Goal: Transaction & Acquisition: Book appointment/travel/reservation

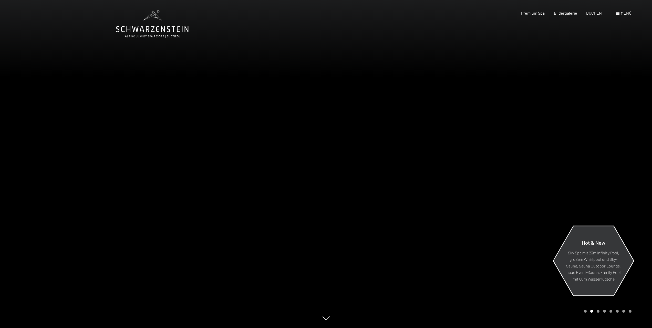
click at [587, 267] on p "Sky Spa mit 23m Infinity Pool, großem Whirlpool und Sky-Sauna, Sauna Outdoor Lo…" at bounding box center [594, 265] width 56 height 33
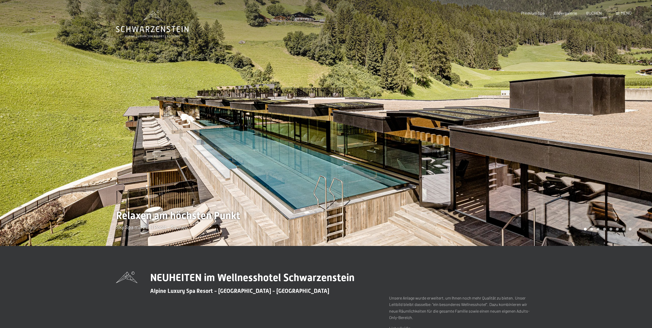
click at [389, 207] on div at bounding box center [489, 123] width 326 height 246
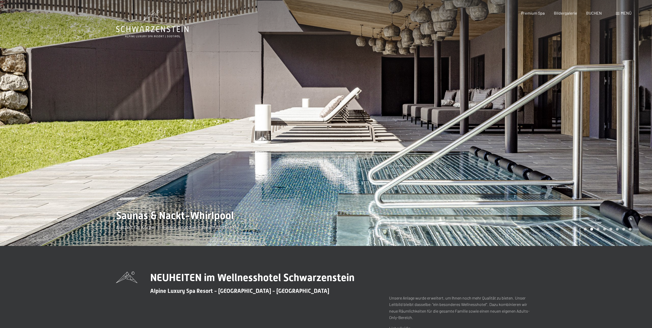
click at [390, 207] on div at bounding box center [489, 123] width 326 height 246
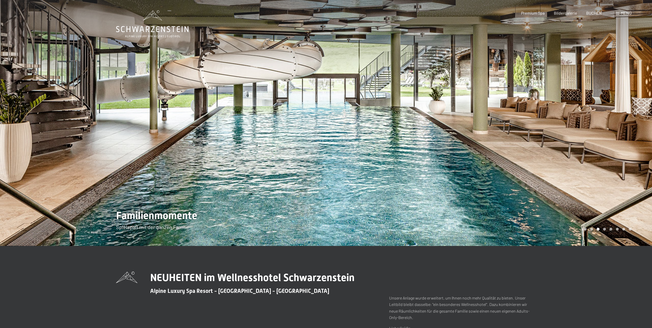
click at [390, 207] on div at bounding box center [489, 123] width 326 height 246
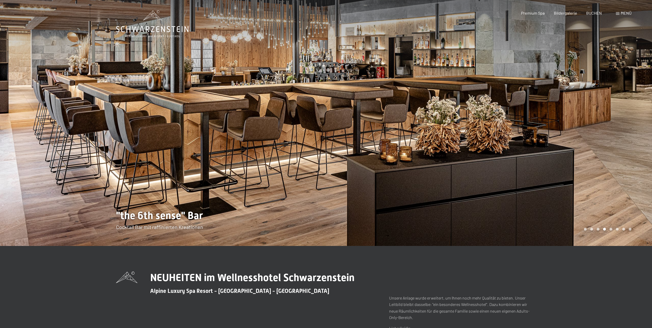
click at [430, 170] on div at bounding box center [489, 123] width 326 height 246
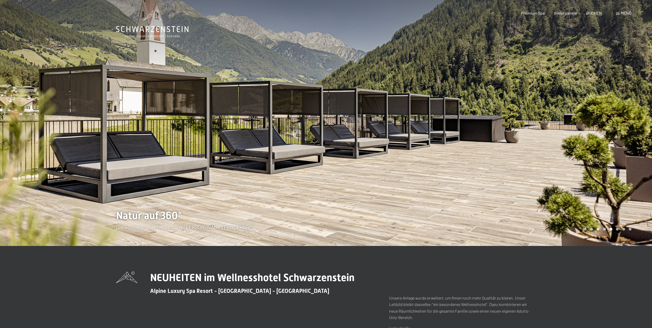
click at [437, 172] on div at bounding box center [489, 123] width 326 height 246
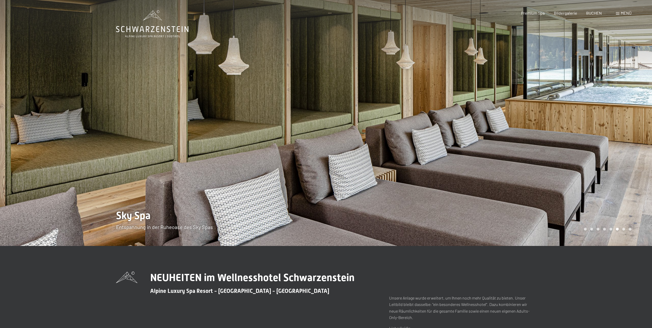
click at [436, 178] on div at bounding box center [489, 123] width 326 height 246
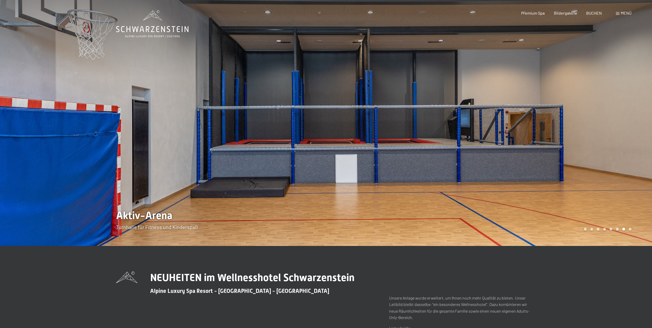
click at [435, 176] on div at bounding box center [489, 123] width 326 height 246
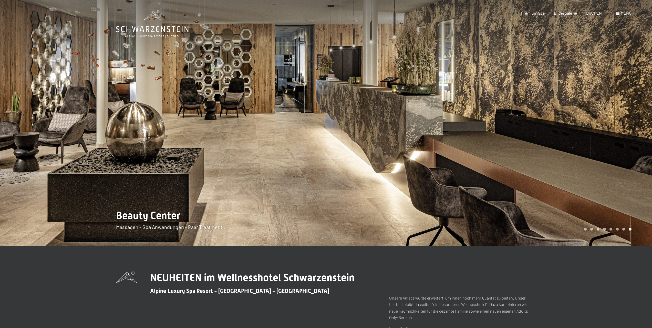
click at [435, 176] on div at bounding box center [489, 123] width 326 height 246
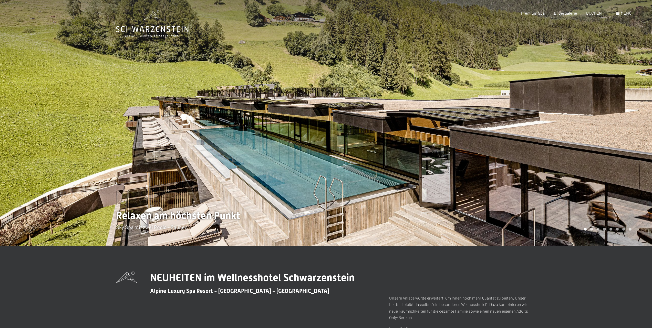
click at [435, 176] on div at bounding box center [489, 123] width 326 height 246
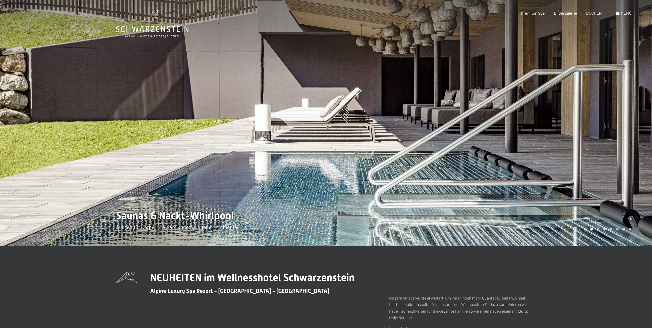
click at [152, 24] on icon at bounding box center [152, 23] width 73 height 27
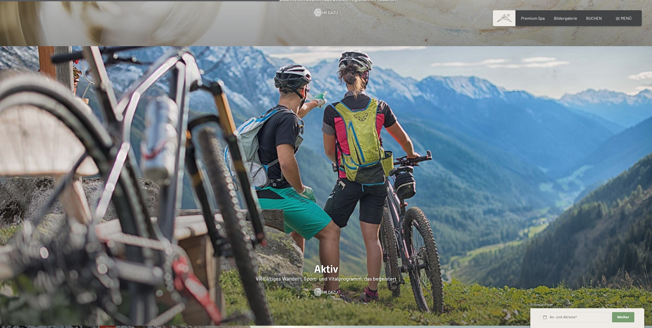
scroll to position [1384, 0]
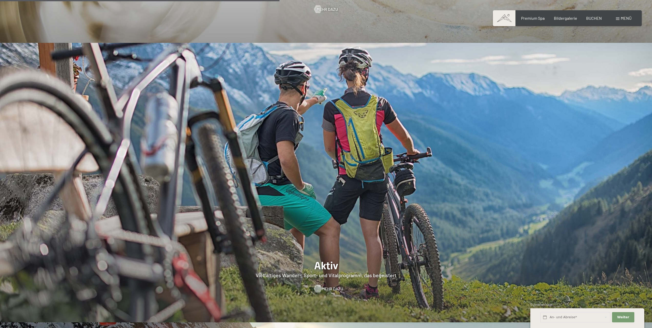
click at [329, 286] on span "Mehr dazu" at bounding box center [332, 289] width 21 height 6
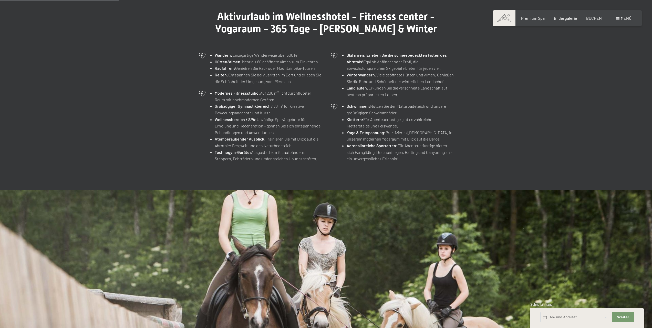
scroll to position [308, 0]
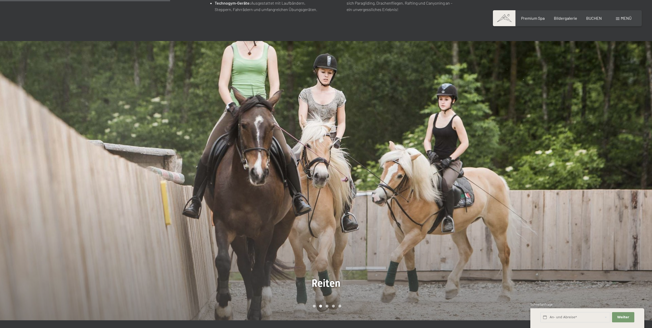
click at [522, 190] on div at bounding box center [489, 180] width 326 height 279
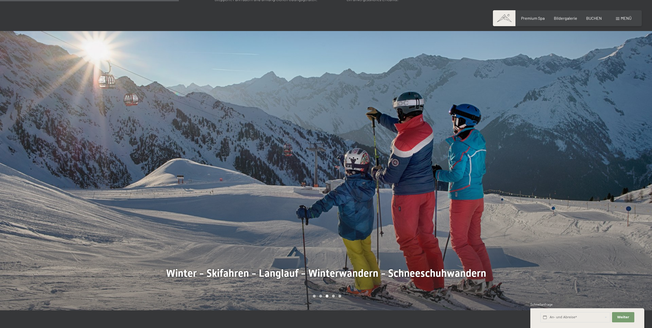
scroll to position [436, 0]
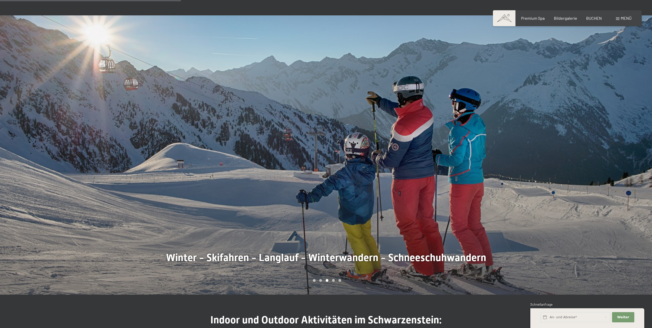
click at [531, 181] on div at bounding box center [489, 154] width 326 height 279
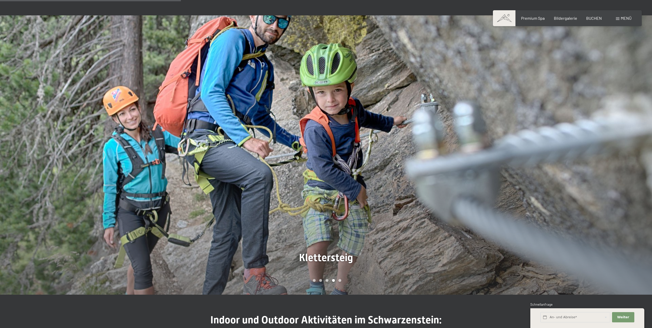
click at [531, 181] on div at bounding box center [489, 154] width 326 height 279
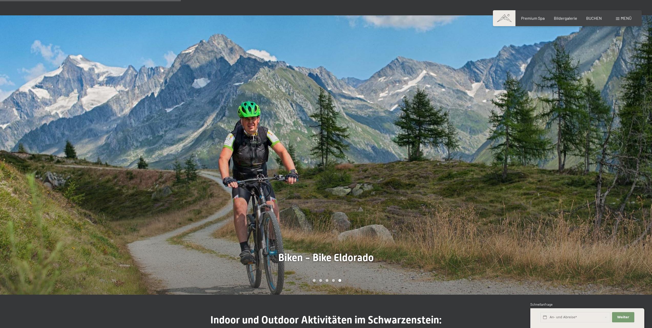
click at [531, 181] on div at bounding box center [489, 154] width 326 height 279
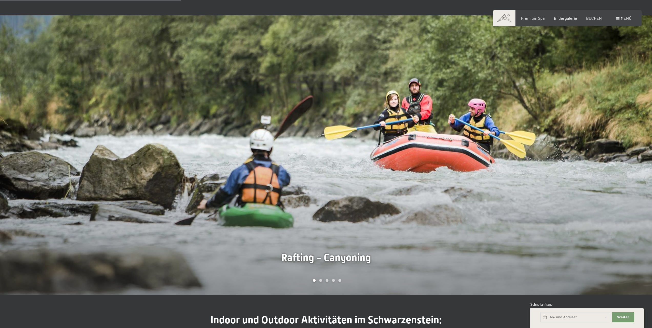
click at [531, 181] on div at bounding box center [489, 154] width 326 height 279
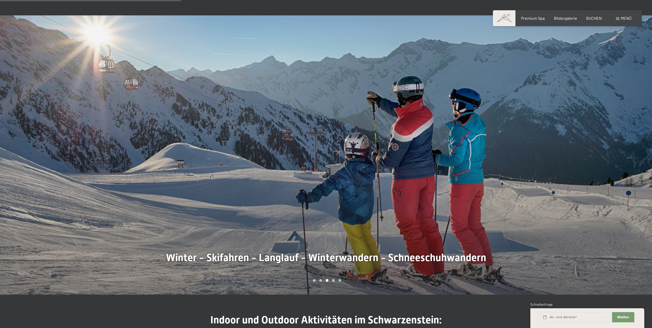
click at [531, 181] on div at bounding box center [489, 154] width 326 height 279
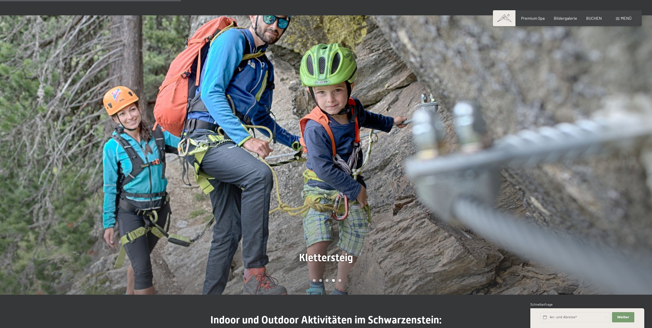
click at [531, 181] on div at bounding box center [489, 154] width 326 height 279
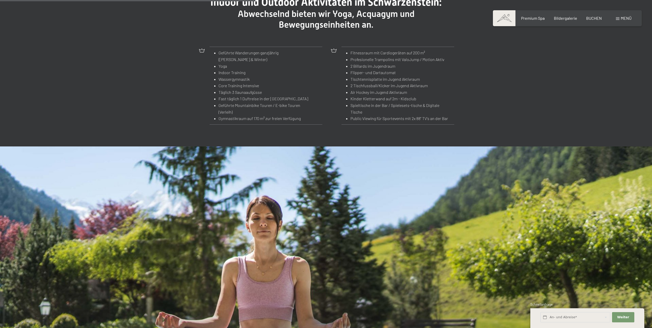
scroll to position [769, 0]
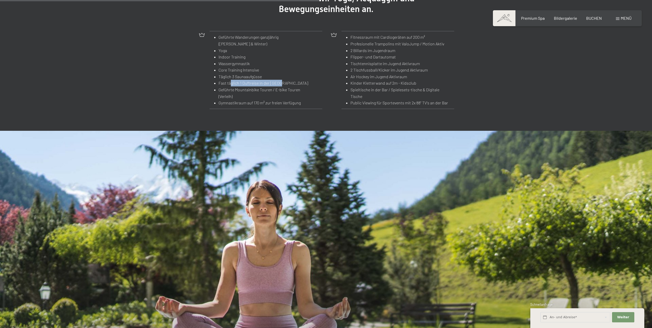
drag, startPoint x: 240, startPoint y: 84, endPoint x: 315, endPoint y: 83, distance: 75.1
click at [309, 83] on li "Fast täglich 1 Duftreise in der Sauna" at bounding box center [264, 83] width 91 height 7
click at [296, 102] on li "Gymnastikraum auf 170 m² zur freien Verfügung" at bounding box center [264, 102] width 91 height 7
drag, startPoint x: 217, startPoint y: 78, endPoint x: 270, endPoint y: 76, distance: 52.9
click at [267, 75] on ul "Geführte Wanderungen ganzjährig (Sommer & Winter) Yoga Indoor Training Wassergy…" at bounding box center [262, 70] width 97 height 72
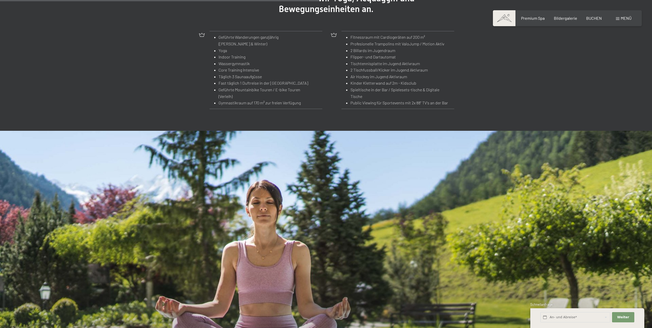
click at [272, 86] on li "Fast täglich 1 Duftreise in der Sauna" at bounding box center [264, 83] width 91 height 7
drag, startPoint x: 221, startPoint y: 70, endPoint x: 263, endPoint y: 70, distance: 41.8
click at [280, 70] on li "Core Training Intensive" at bounding box center [264, 70] width 91 height 7
drag, startPoint x: 225, startPoint y: 63, endPoint x: 279, endPoint y: 65, distance: 54.9
click at [279, 65] on li "Wassergymnastik" at bounding box center [264, 63] width 91 height 7
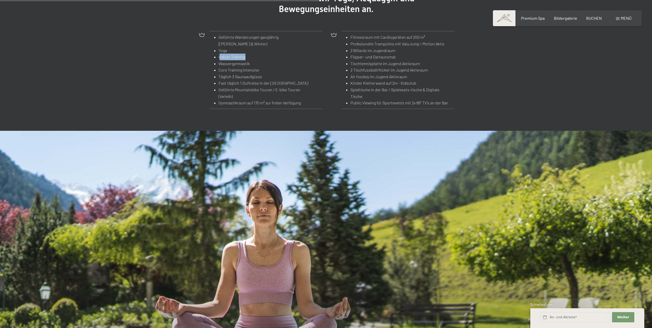
drag, startPoint x: 220, startPoint y: 57, endPoint x: 259, endPoint y: 56, distance: 39.2
click at [255, 56] on li "Indoor Training" at bounding box center [264, 57] width 91 height 7
drag, startPoint x: 231, startPoint y: 52, endPoint x: 299, endPoint y: 64, distance: 68.5
click at [268, 57] on ul "Geführte Wanderungen ganzjährig (Sommer & Winter) Yoga Indoor Training Wassergy…" at bounding box center [262, 70] width 97 height 72
drag, startPoint x: 385, startPoint y: 71, endPoint x: 390, endPoint y: 81, distance: 11.7
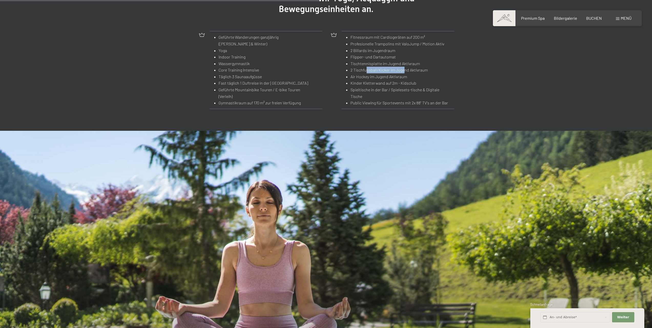
click at [409, 72] on li "2 Tischfussball/Kicker im Jugend Aktivraum" at bounding box center [401, 70] width 100 height 7
click at [389, 96] on li "Spieltische in der Bar / Spielesets-tische & Digitale Tische" at bounding box center [401, 92] width 100 height 13
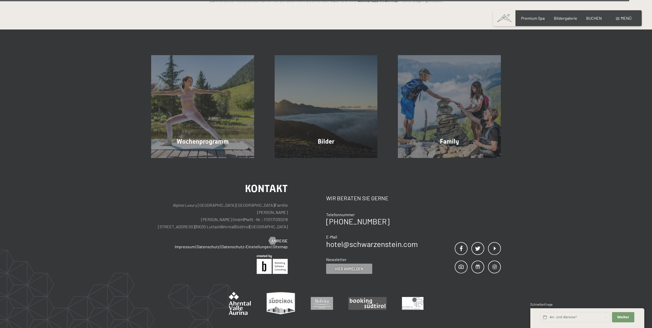
scroll to position [1538, 0]
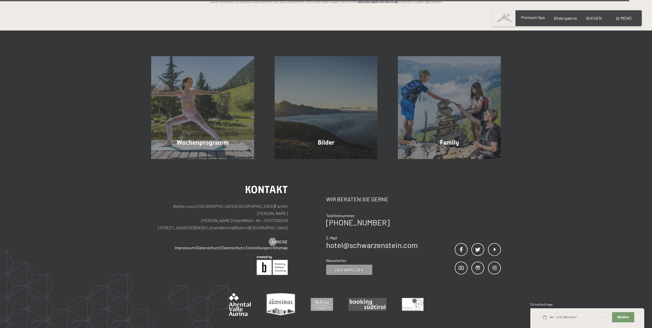
click at [529, 20] on div "Premium Spa" at bounding box center [533, 18] width 24 height 6
click at [600, 21] on div "Premium Spa Bildergalerie BUCHEN" at bounding box center [557, 18] width 108 height 6
click at [599, 18] on span "BUCHEN" at bounding box center [595, 17] width 16 height 5
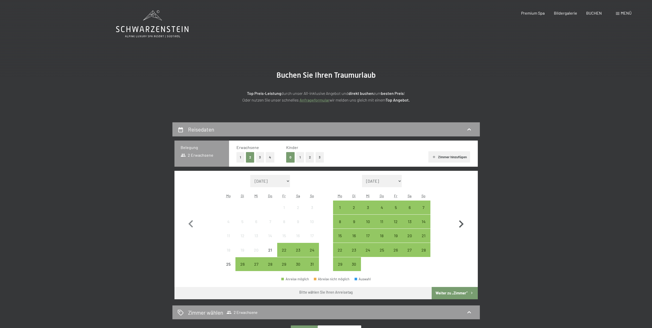
click at [460, 221] on icon "button" at bounding box center [461, 223] width 5 height 7
select select "2025-09-01"
select select "2025-10-01"
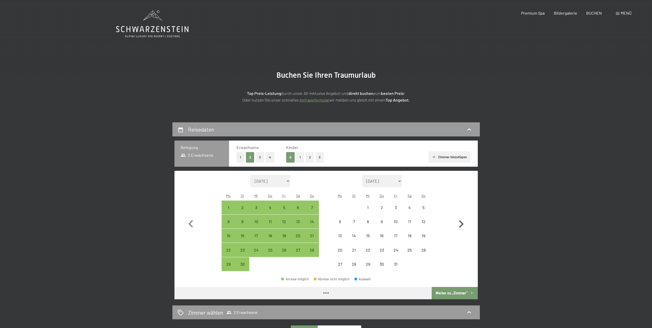
click at [460, 221] on icon "button" at bounding box center [461, 223] width 5 height 7
select select "2025-10-01"
select select "2025-11-01"
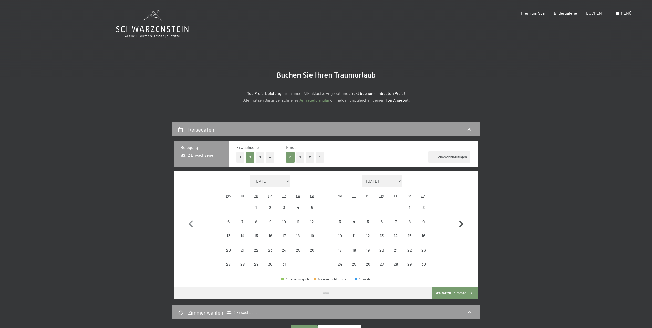
select select "2025-10-01"
select select "2025-11-01"
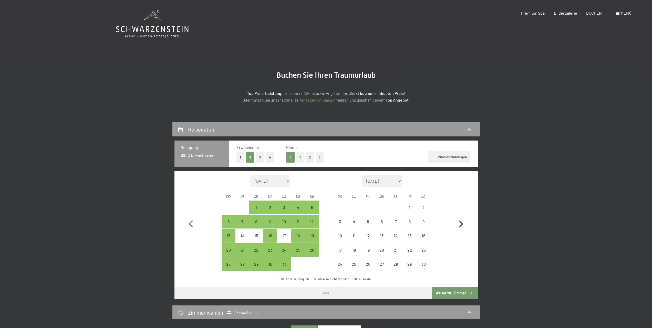
click at [460, 221] on icon "button" at bounding box center [461, 223] width 5 height 7
select select "2025-11-01"
select select "2025-12-01"
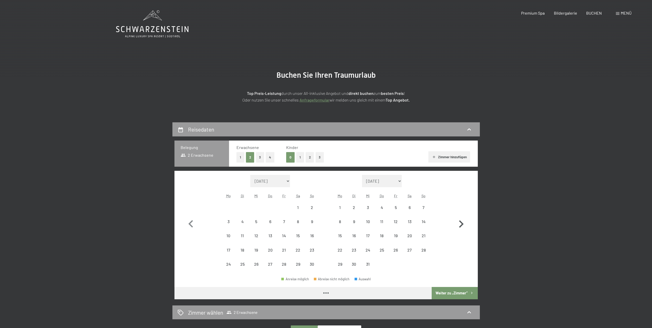
select select "2025-11-01"
select select "2025-12-01"
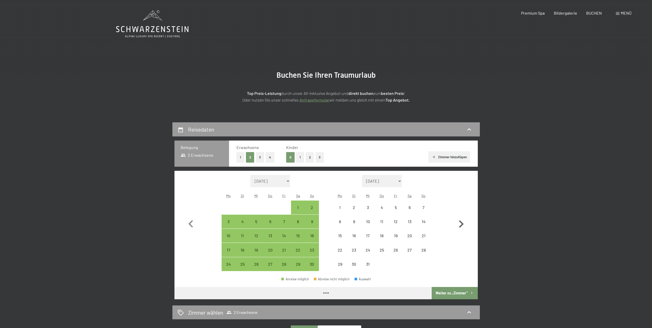
select select "2025-11-01"
select select "2025-12-01"
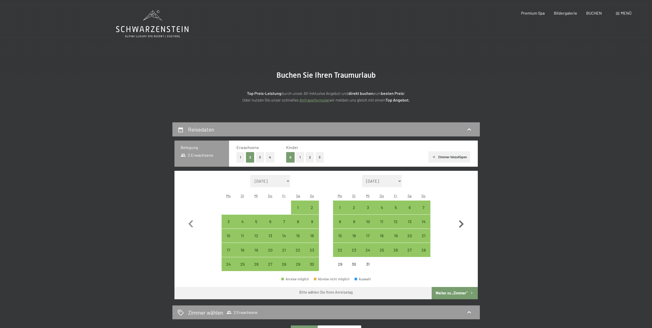
click at [460, 221] on icon "button" at bounding box center [461, 223] width 5 height 7
select select "2025-12-01"
select select "2026-01-01"
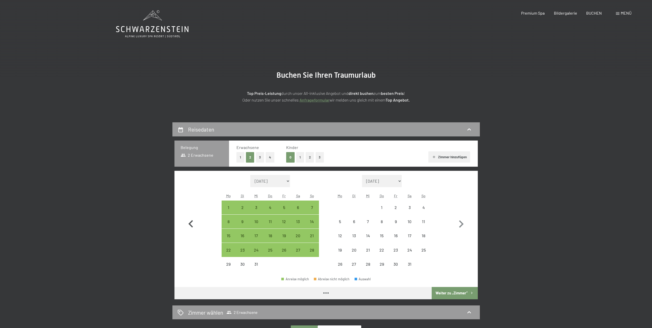
select select "2025-12-01"
select select "2026-01-01"
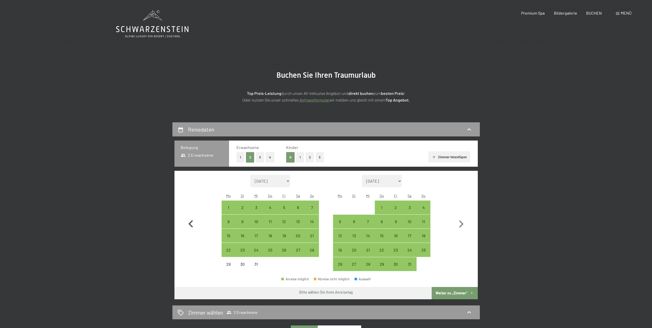
click at [195, 225] on icon "button" at bounding box center [191, 224] width 15 height 15
select select "2025-11-01"
select select "2025-12-01"
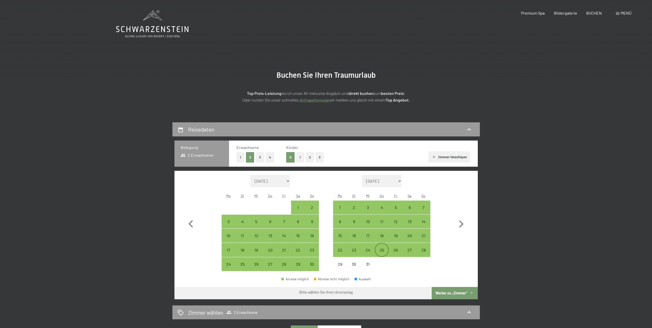
click at [382, 249] on div "25" at bounding box center [382, 254] width 13 height 13
select select "2025-11-01"
select select "2025-12-01"
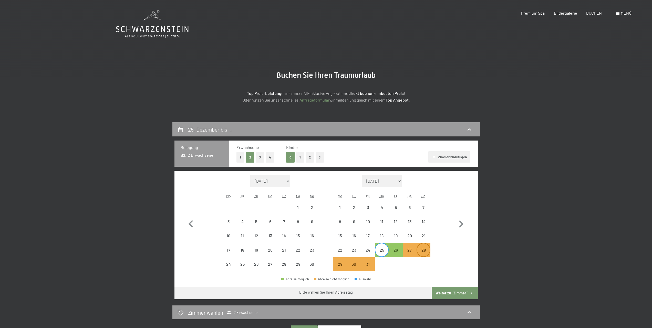
click at [425, 249] on div "28" at bounding box center [423, 254] width 13 height 13
select select "2025-11-01"
select select "2025-12-01"
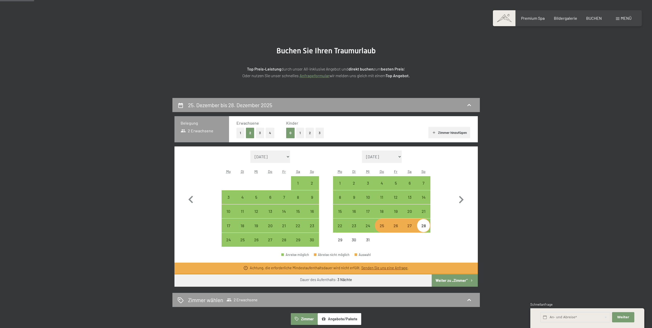
scroll to position [26, 0]
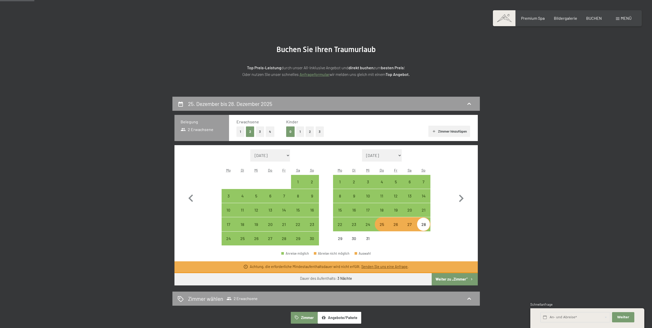
click at [452, 276] on button "Weiter zu „Zimmer“" at bounding box center [455, 279] width 46 height 12
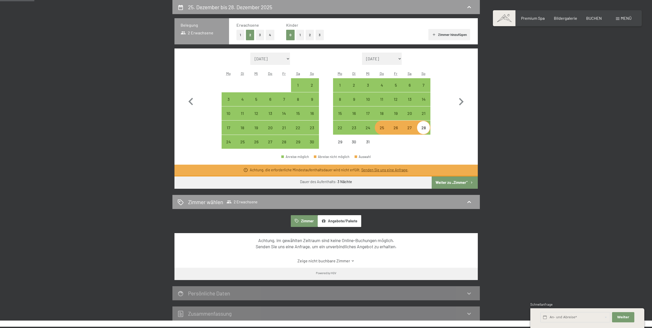
select select "2025-11-01"
select select "2025-12-01"
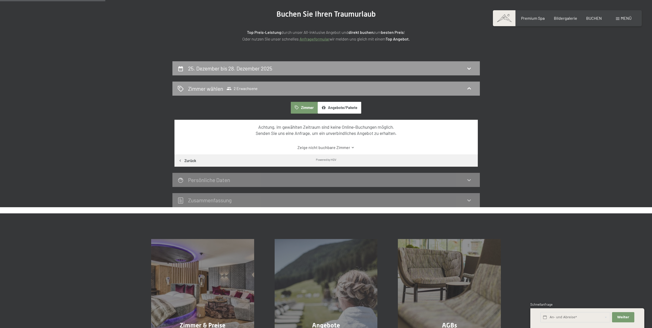
scroll to position [45, 0]
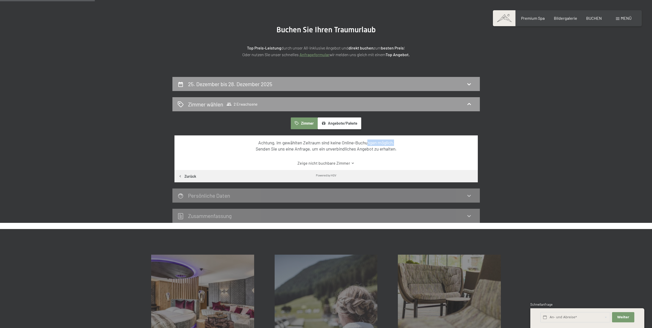
drag, startPoint x: 368, startPoint y: 144, endPoint x: 378, endPoint y: 147, distance: 10.5
click at [397, 144] on div "Achtung, im gewählten Zeitraum sind keine Online-Buchungen möglich. Senden Sie …" at bounding box center [326, 145] width 285 height 13
drag, startPoint x: 296, startPoint y: 150, endPoint x: 414, endPoint y: 152, distance: 117.7
click at [411, 152] on div "Achtung, im gewählten Zeitraum sind keine Online-Buchungen möglich. Senden Sie …" at bounding box center [327, 152] width 304 height 35
click at [354, 161] on icon at bounding box center [353, 163] width 4 height 4
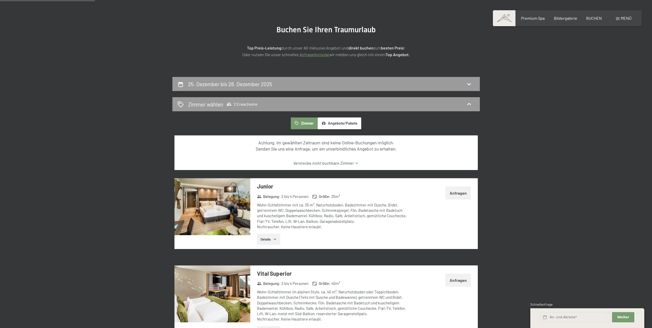
click at [405, 157] on div "Achtung, im gewählten Zeitraum sind keine Online-Buchungen möglich. Senden Sie …" at bounding box center [327, 152] width 304 height 35
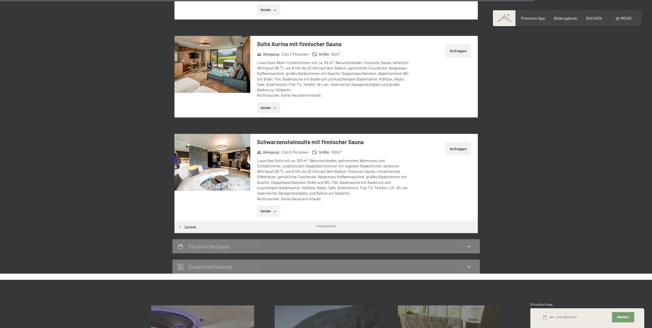
scroll to position [1276, 0]
